Goal: Browse casually: Explore the website without a specific task or goal

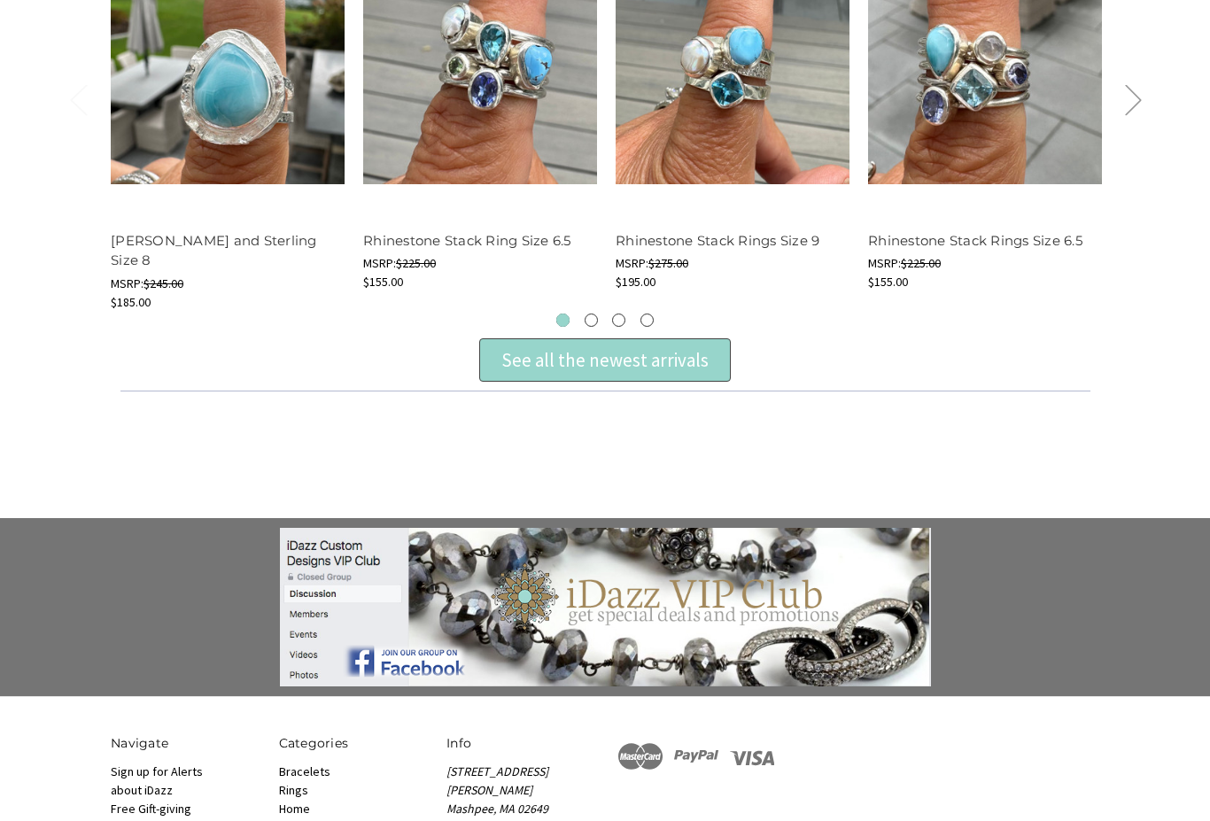
scroll to position [704, 0]
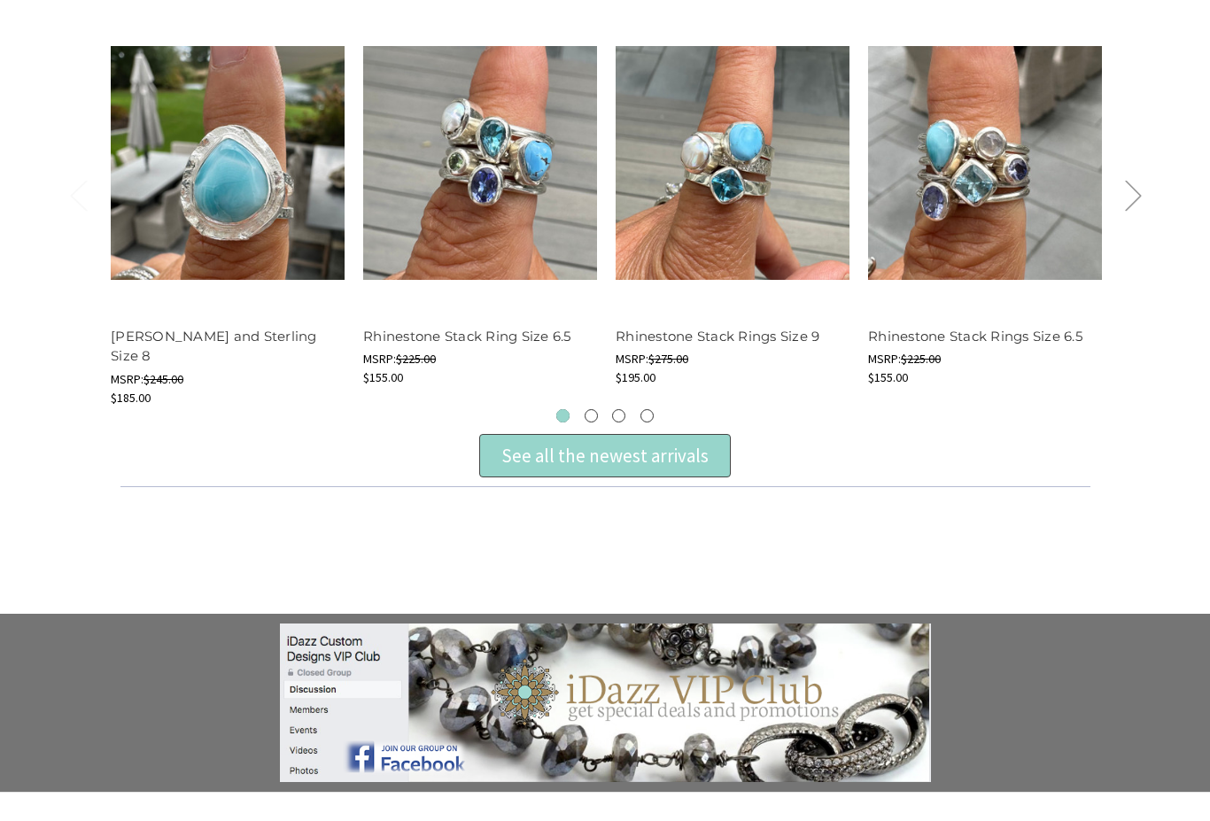
click at [716, 463] on div "See all the newest arrivals" at bounding box center [605, 457] width 252 height 44
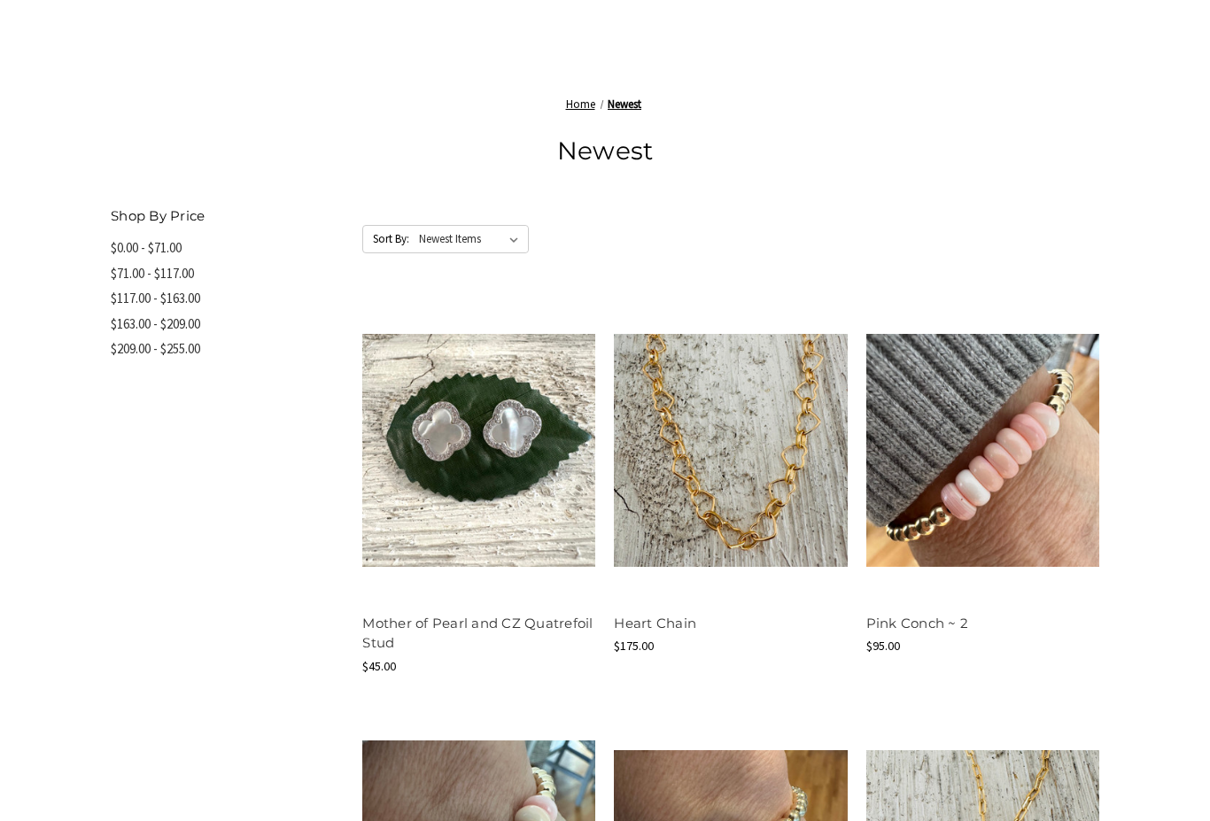
scroll to position [767, 0]
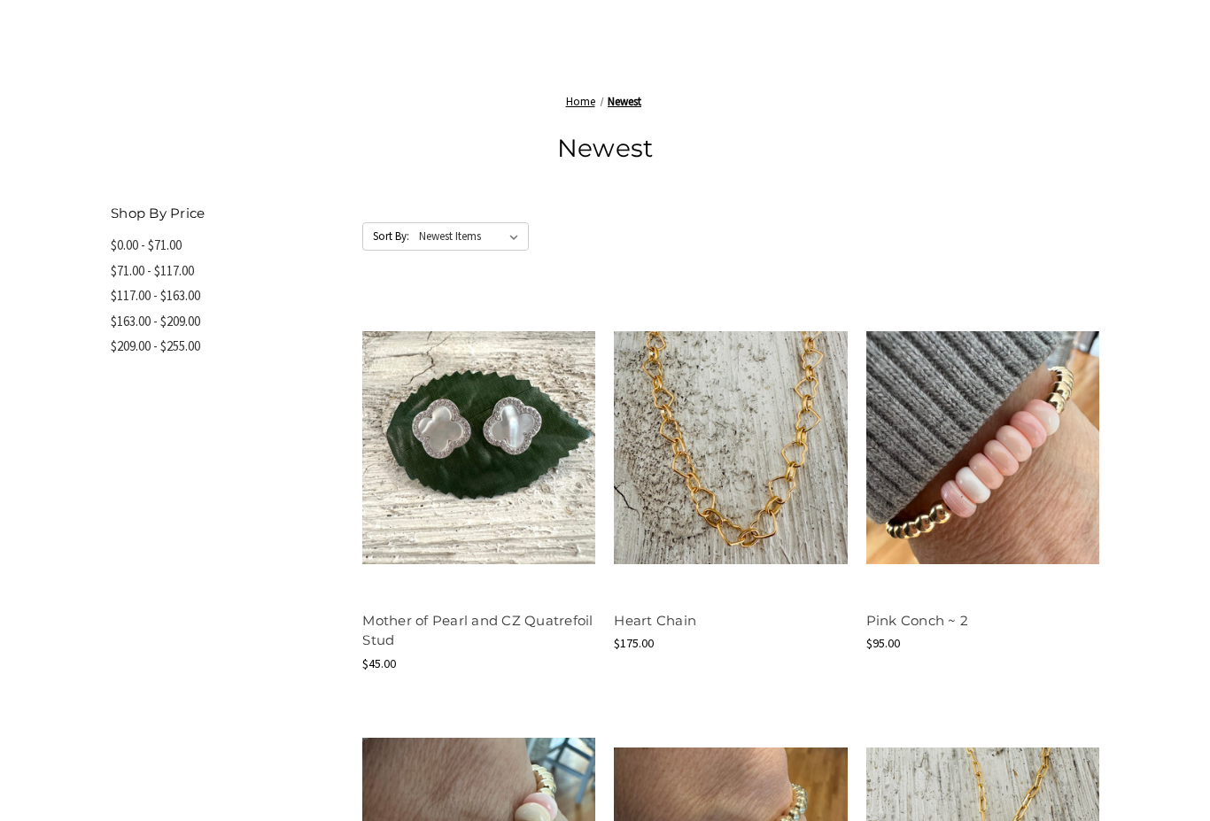
click at [137, 148] on h1 "Newest" at bounding box center [605, 147] width 989 height 37
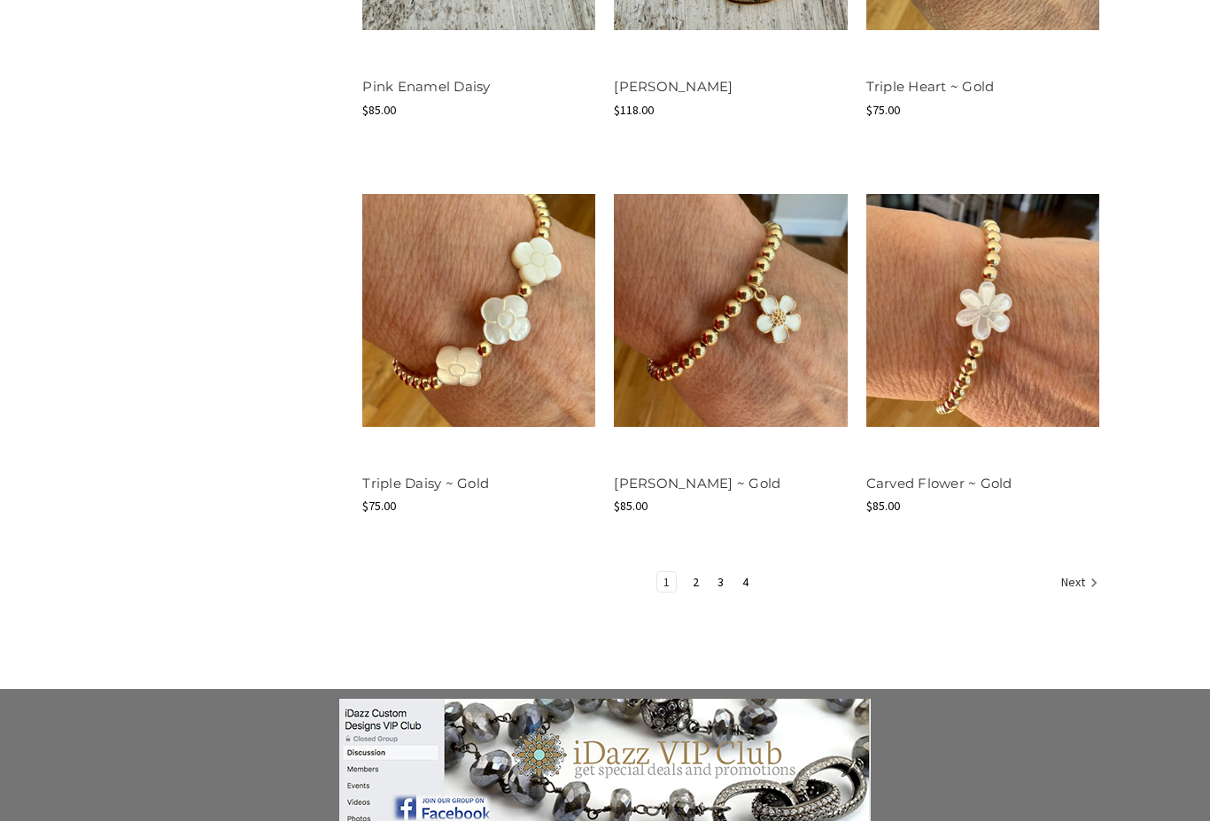
scroll to position [2285, 0]
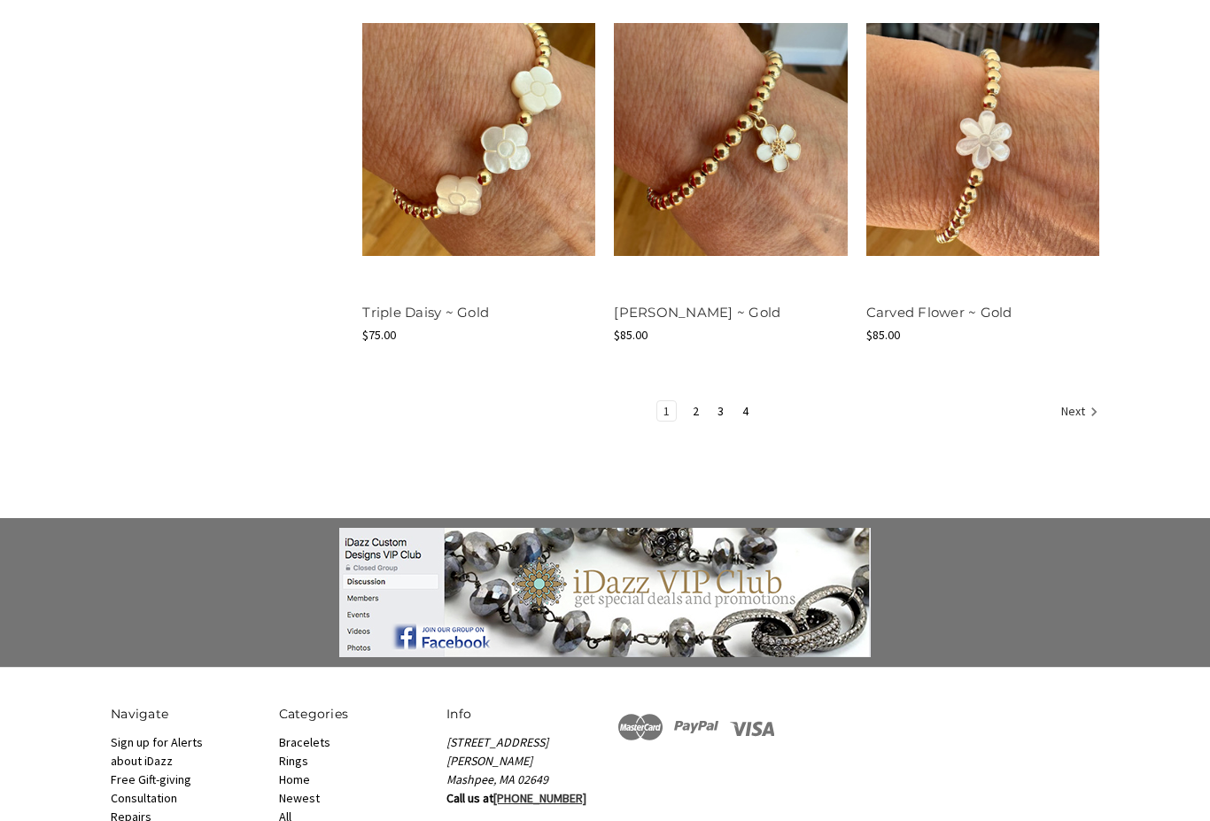
click at [690, 416] on link "2" at bounding box center [696, 410] width 19 height 19
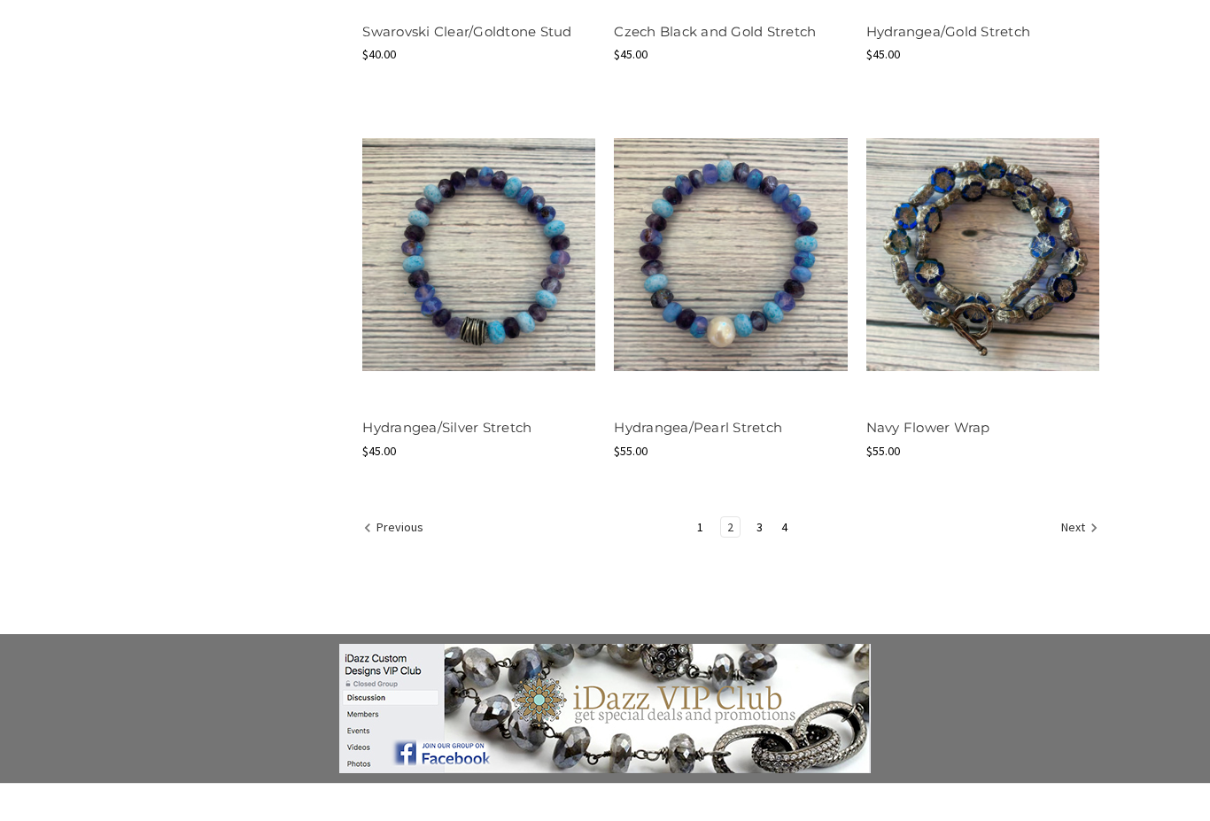
scroll to position [2153, 0]
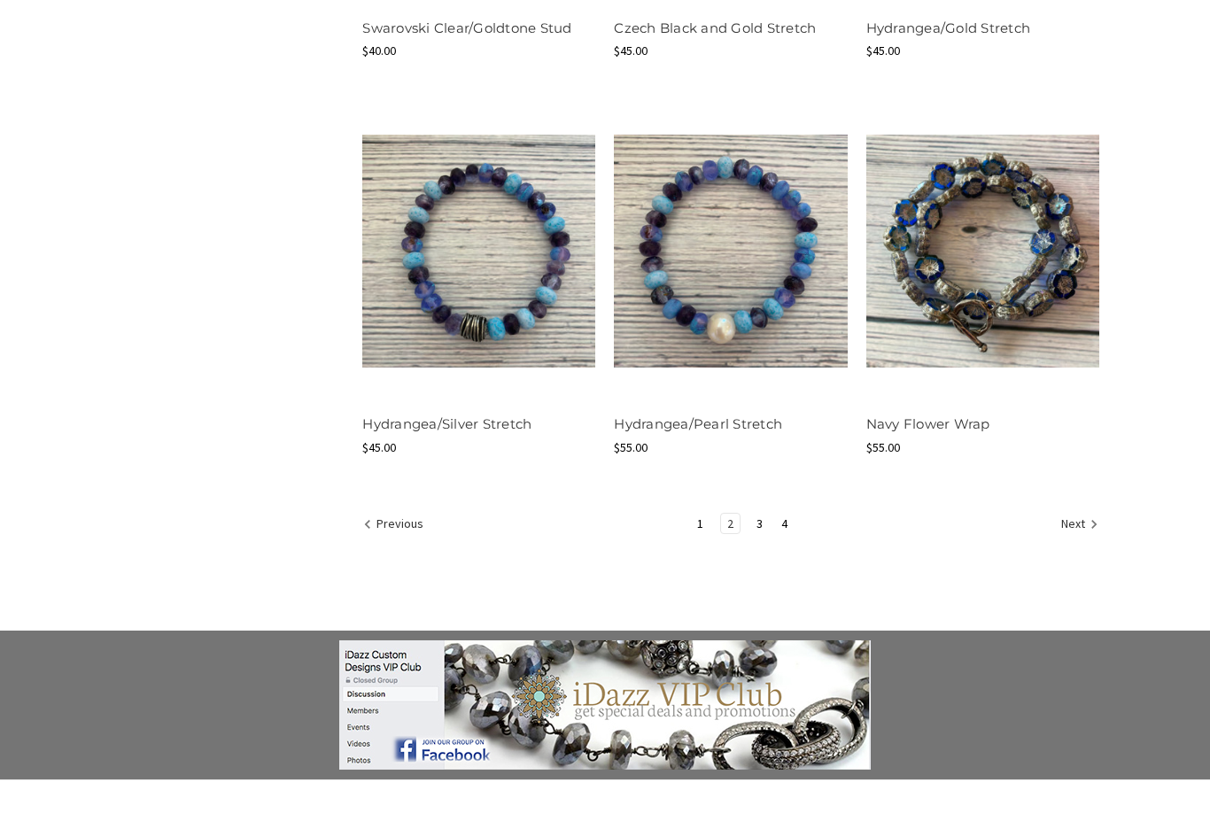
click at [766, 526] on link "3" at bounding box center [760, 523] width 19 height 19
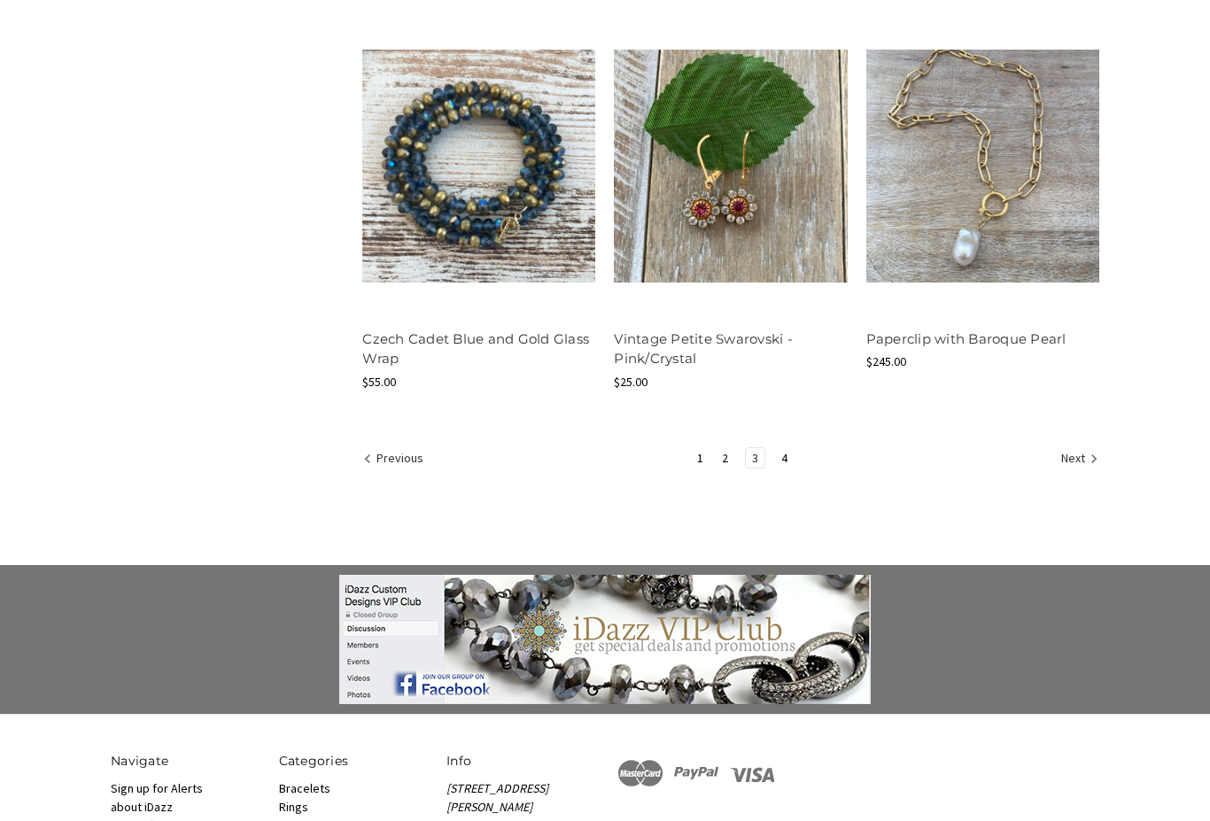
scroll to position [2255, 0]
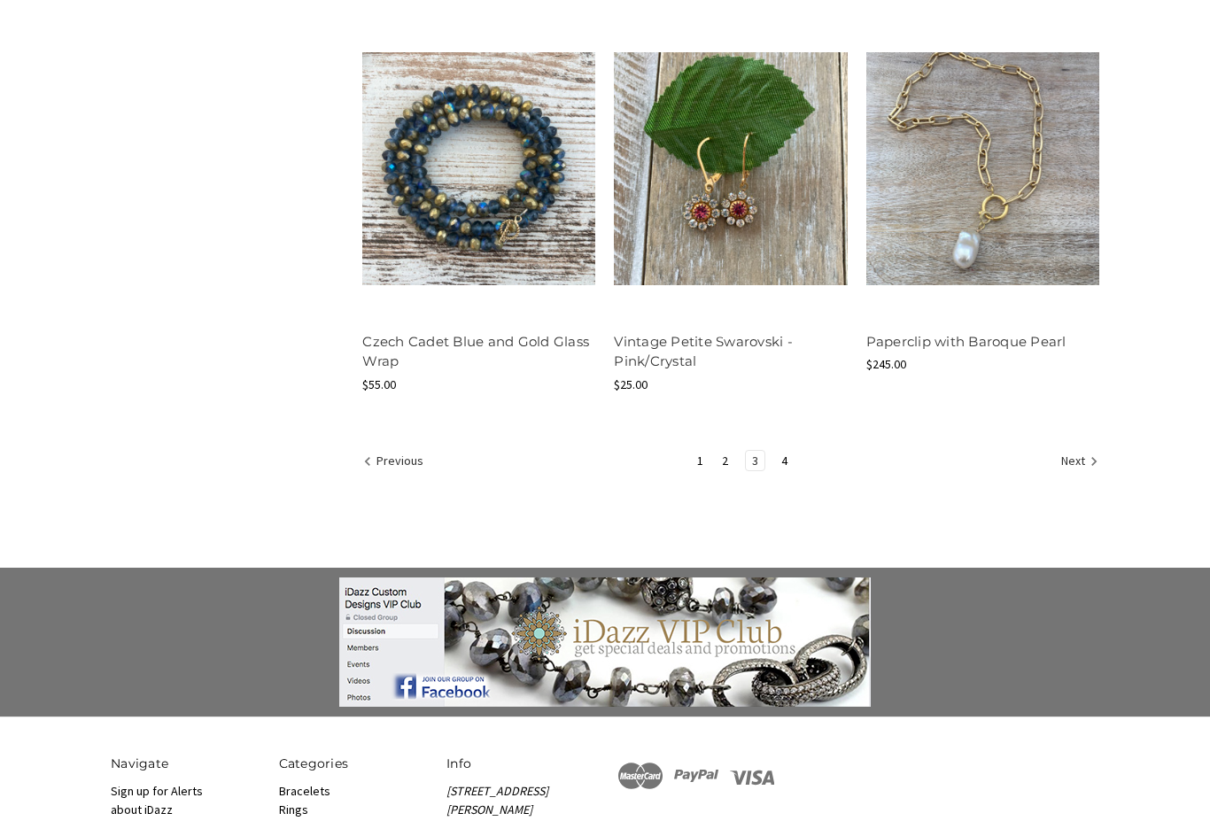
click at [791, 452] on link "4" at bounding box center [784, 461] width 19 height 19
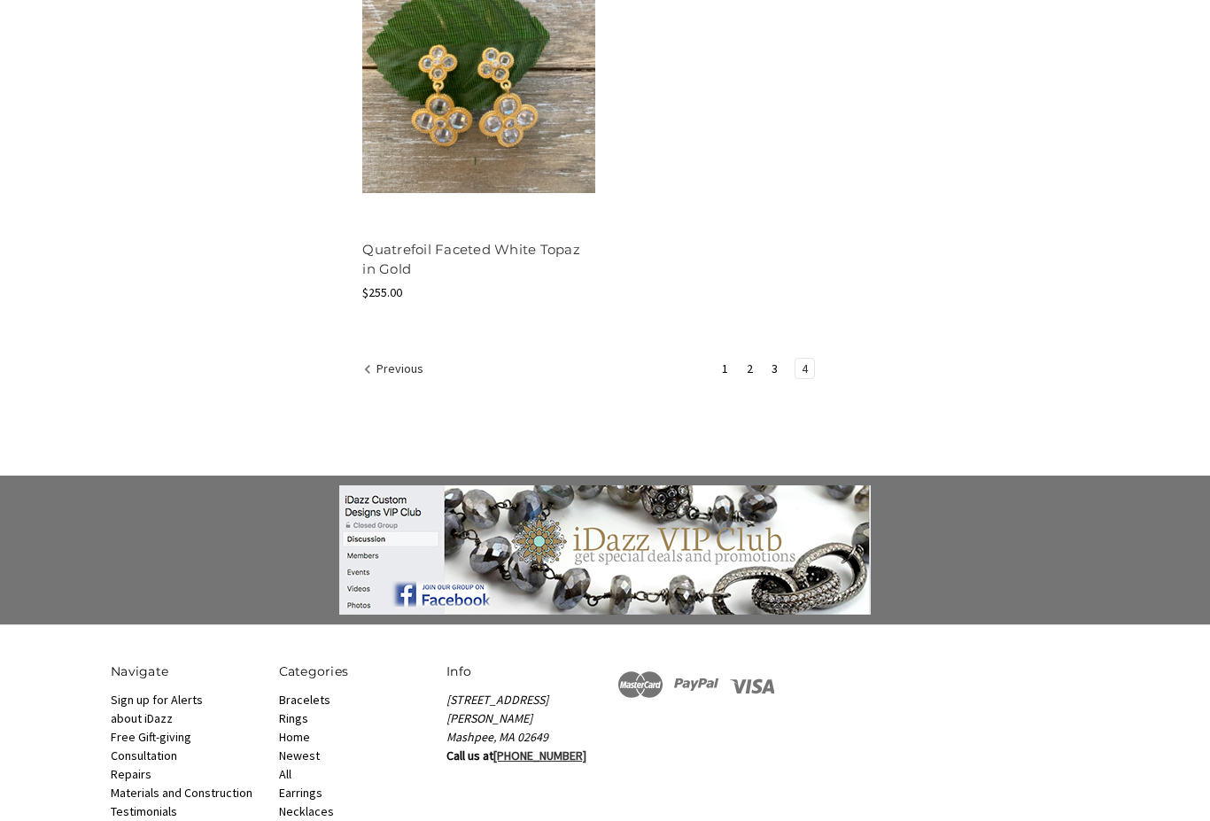
scroll to position [1976, 0]
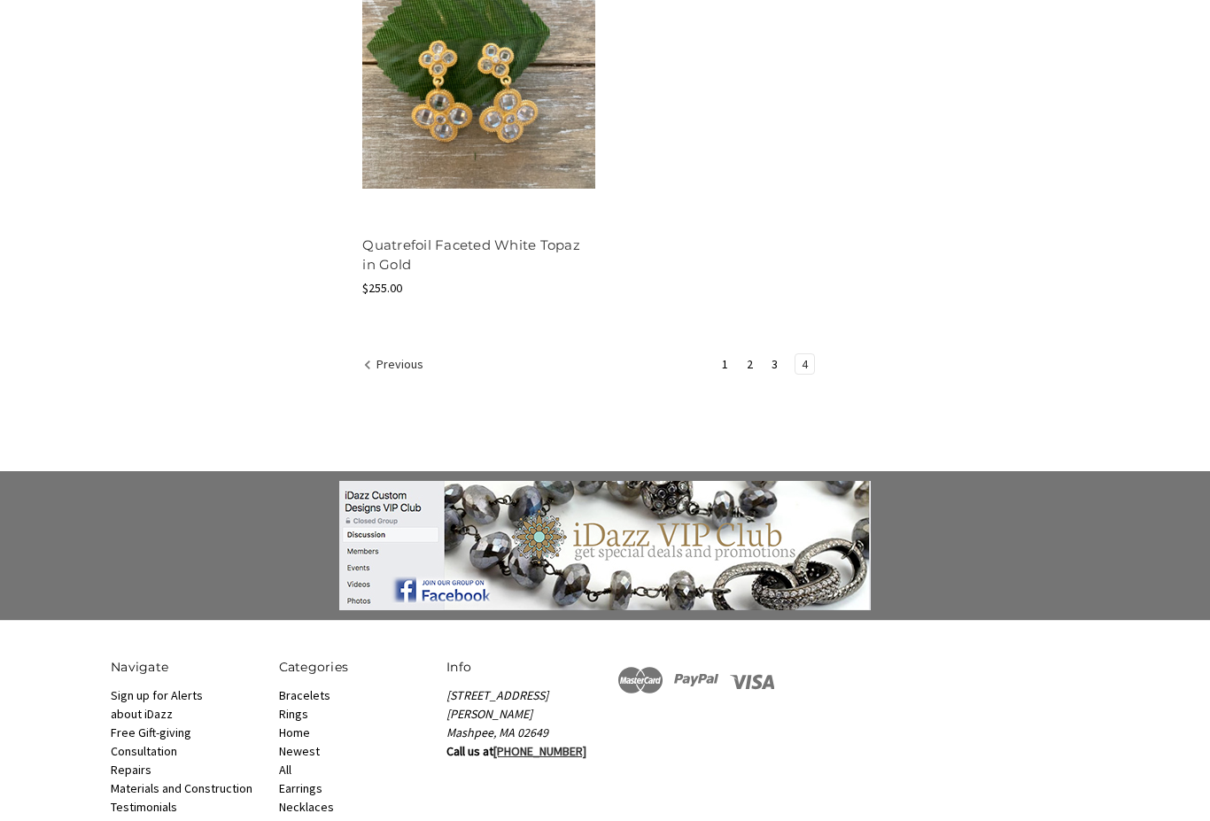
click at [321, 693] on link "Bracelets" at bounding box center [304, 696] width 51 height 16
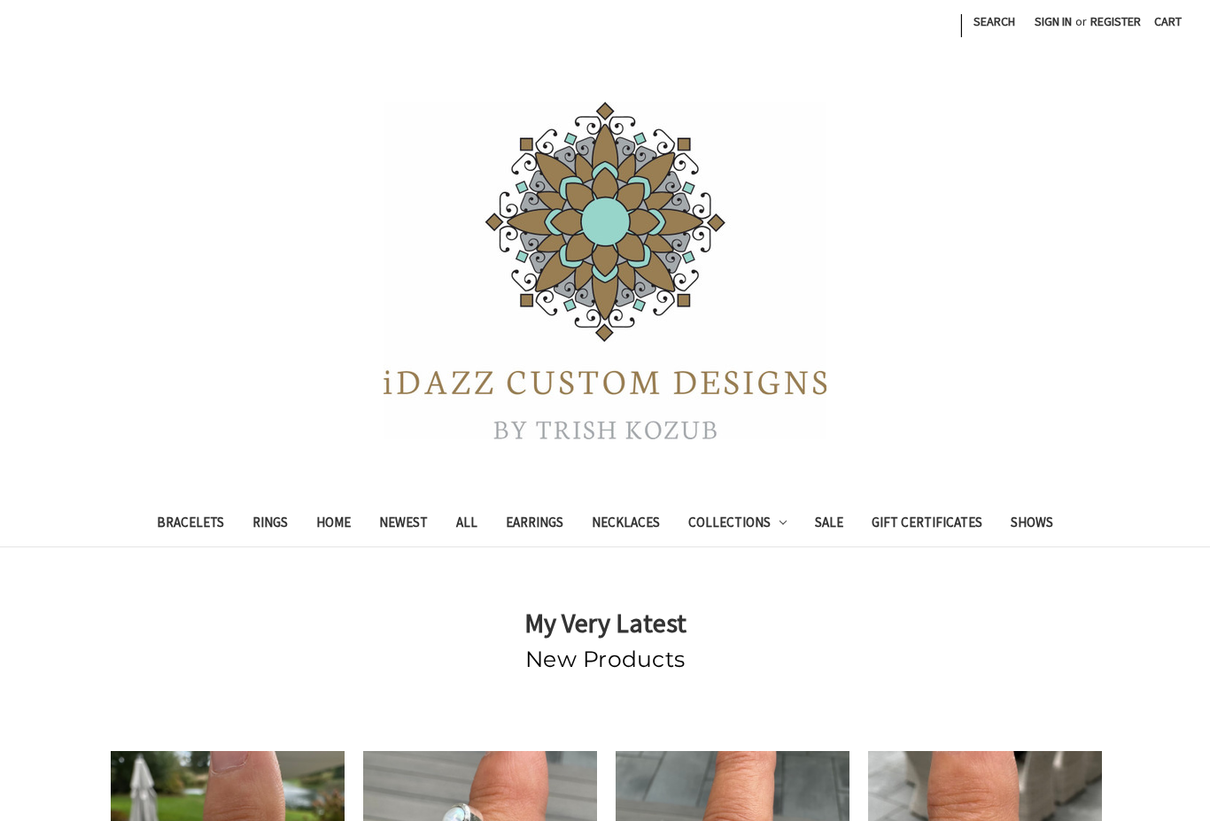
click at [756, 520] on link "Collections" at bounding box center [738, 524] width 128 height 43
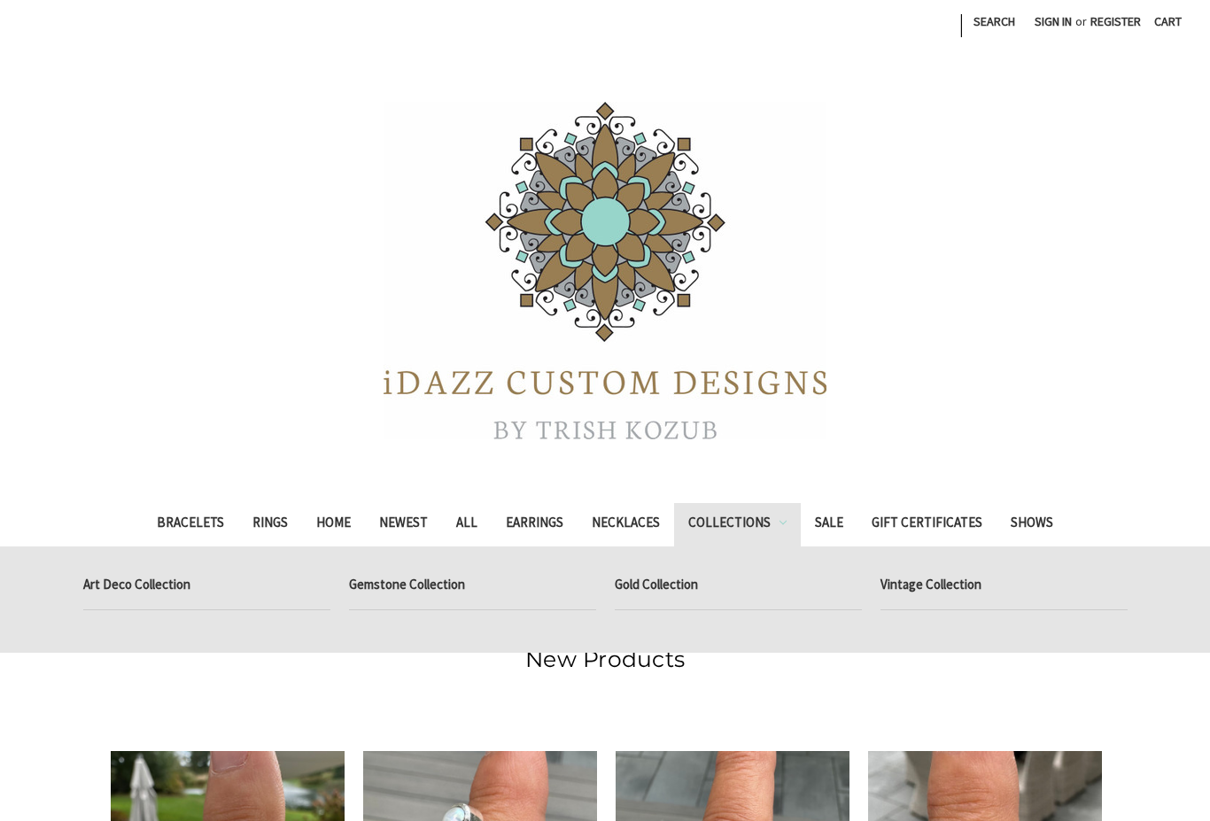
click at [444, 602] on link "Gemstone Collection" at bounding box center [472, 587] width 247 height 44
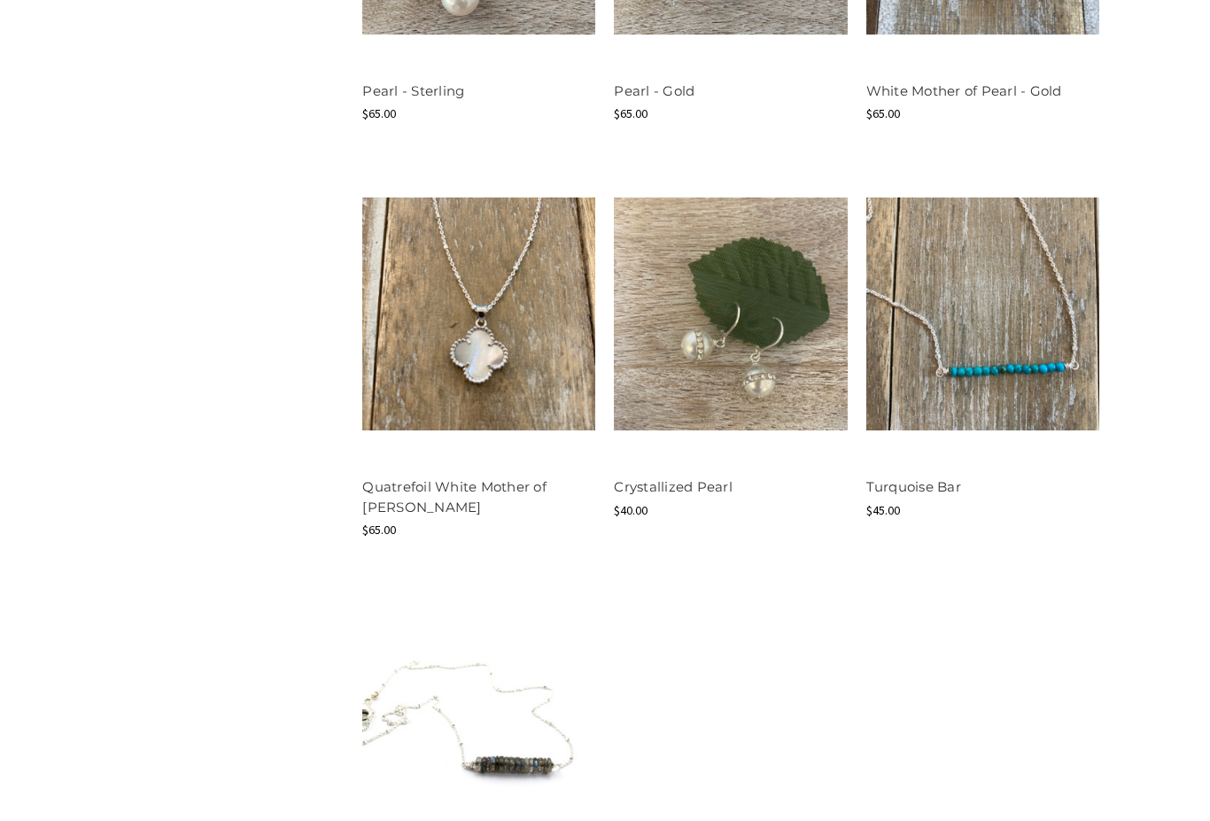
scroll to position [1721, 0]
